Goal: Information Seeking & Learning: Learn about a topic

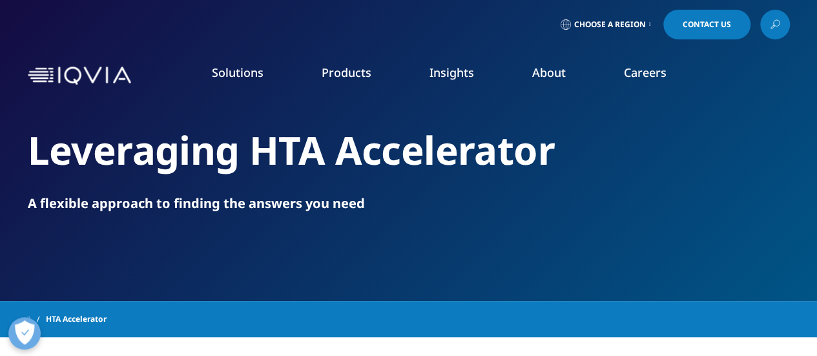
drag, startPoint x: 821, startPoint y: 70, endPoint x: 807, endPoint y: 40, distance: 33.5
